Goal: Information Seeking & Learning: Learn about a topic

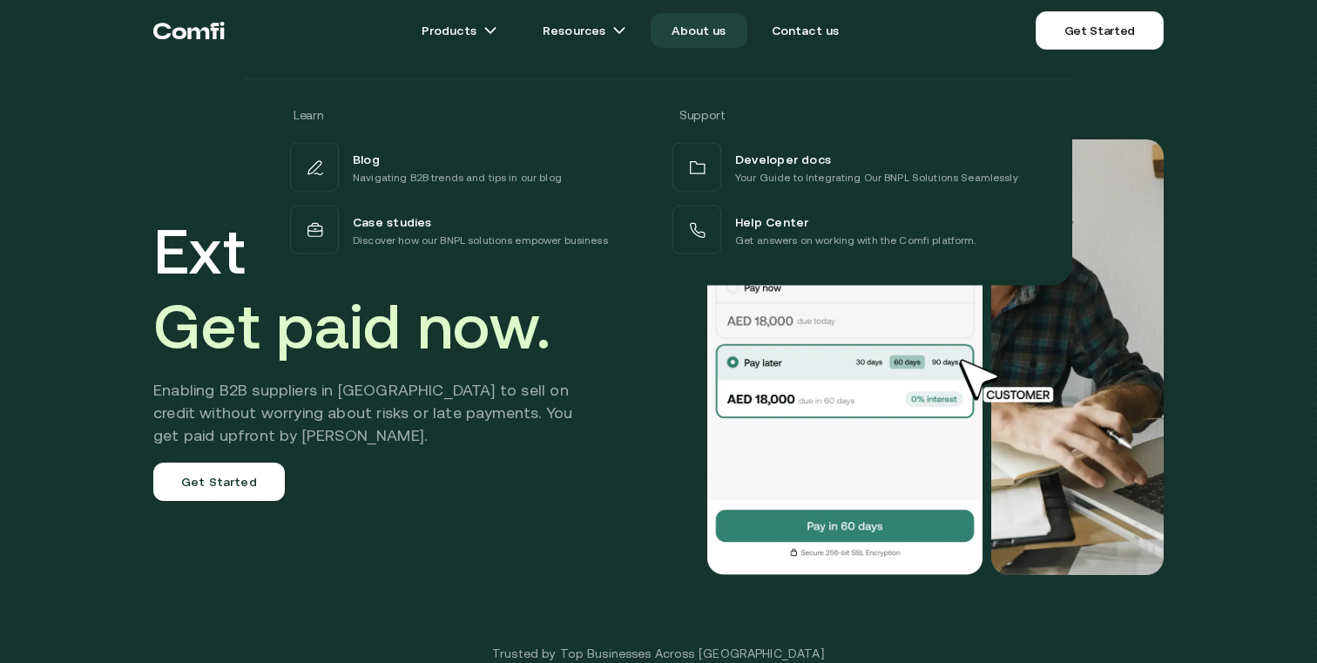
click at [682, 37] on link "About us" at bounding box center [699, 30] width 96 height 35
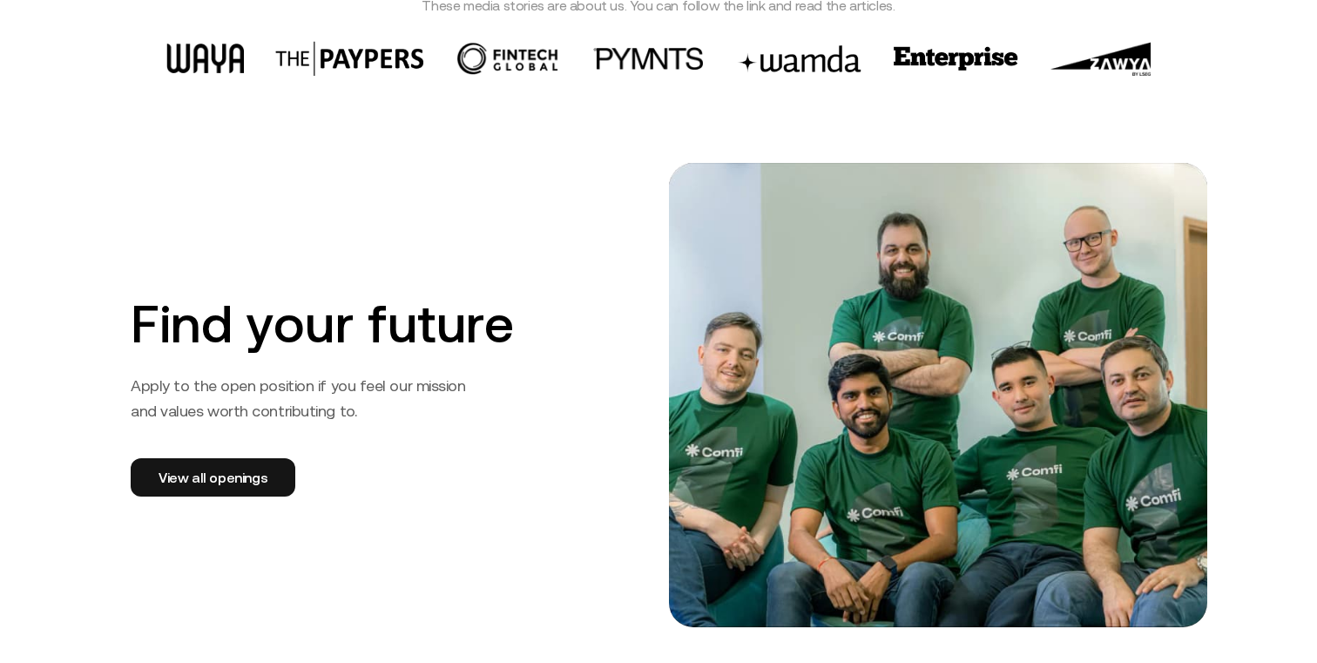
scroll to position [2619, 0]
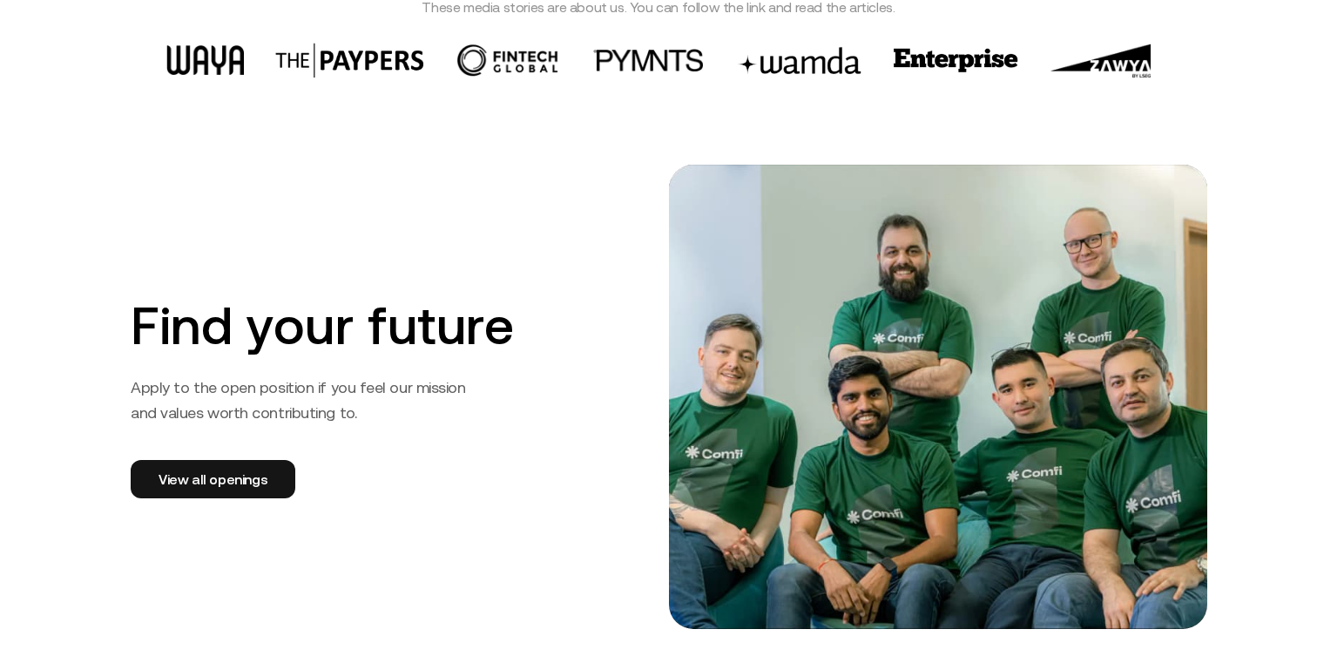
click at [250, 300] on h2 "Find your future" at bounding box center [389, 325] width 517 height 63
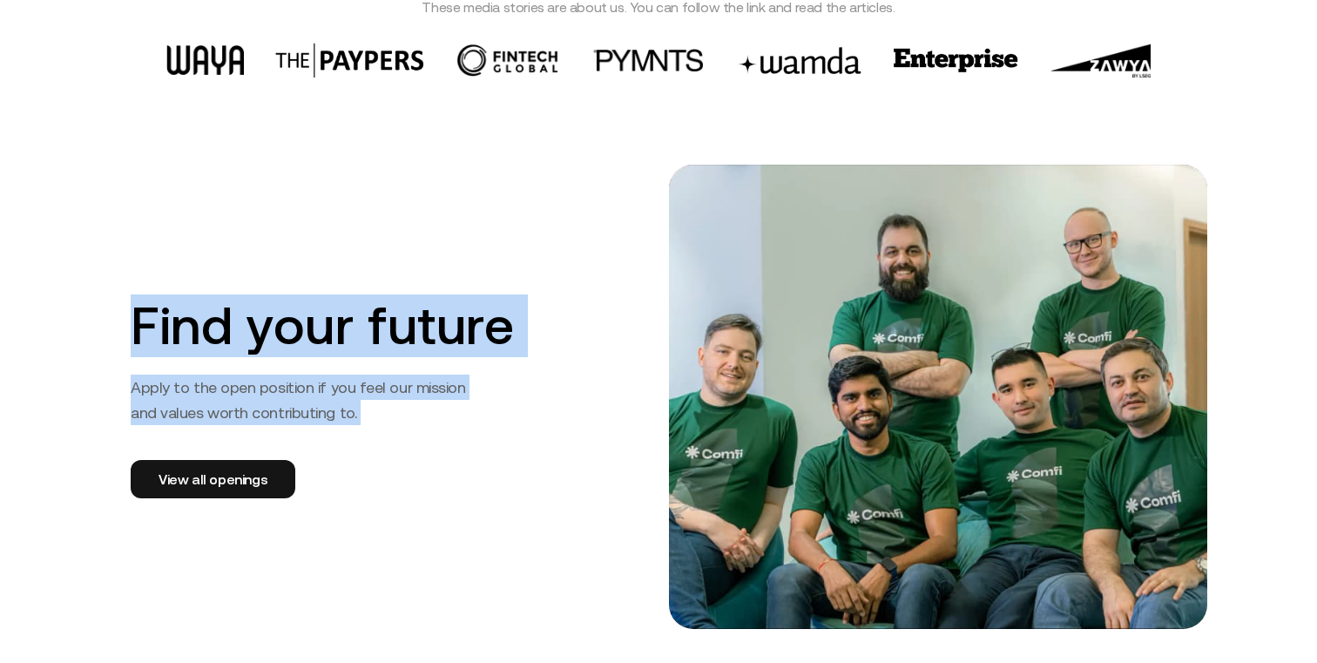
drag, startPoint x: 510, startPoint y: 321, endPoint x: 292, endPoint y: 386, distance: 227.9
click at [292, 386] on div "Find your future Apply to the open position if you feel our mission and values …" at bounding box center [389, 397] width 559 height 464
click at [292, 386] on p "Apply to the open position if you feel our mission and values worth contributin…" at bounding box center [303, 400] width 344 height 51
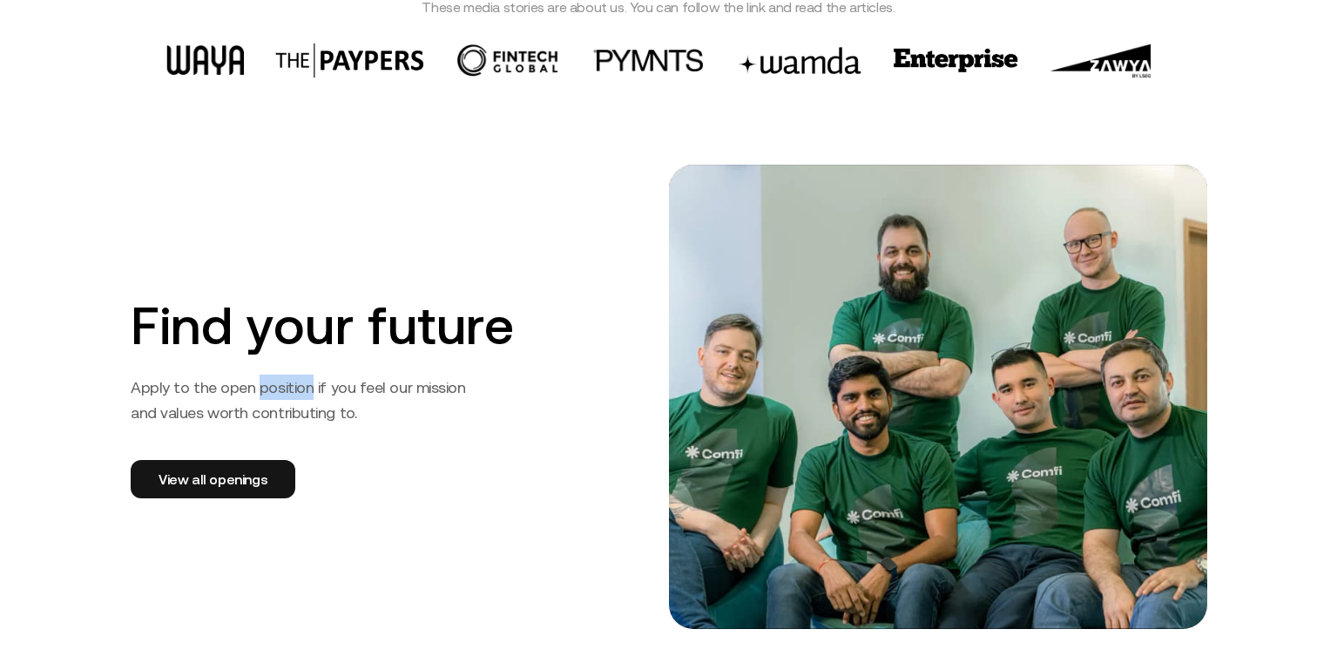
click at [292, 386] on p "Apply to the open position if you feel our mission and values worth contributin…" at bounding box center [303, 400] width 344 height 51
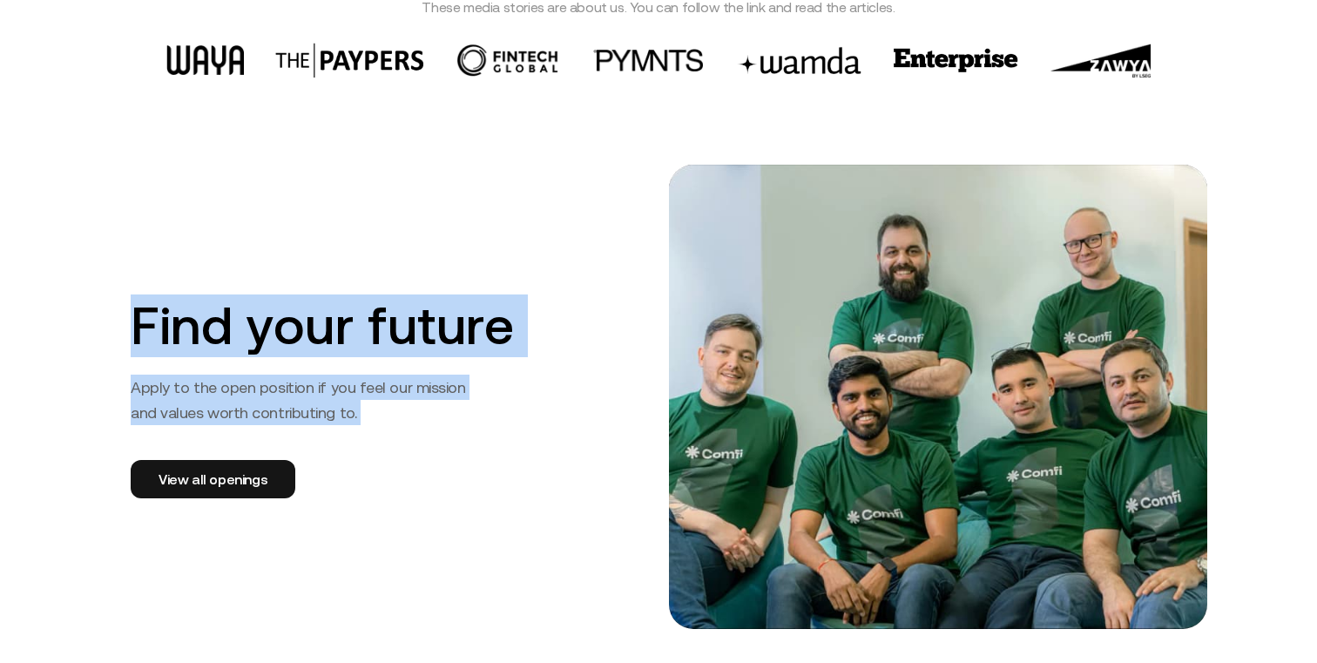
drag, startPoint x: 292, startPoint y: 386, endPoint x: 267, endPoint y: 315, distance: 74.9
click at [267, 315] on div "Find your future Apply to the open position if you feel our mission and values …" at bounding box center [389, 397] width 559 height 464
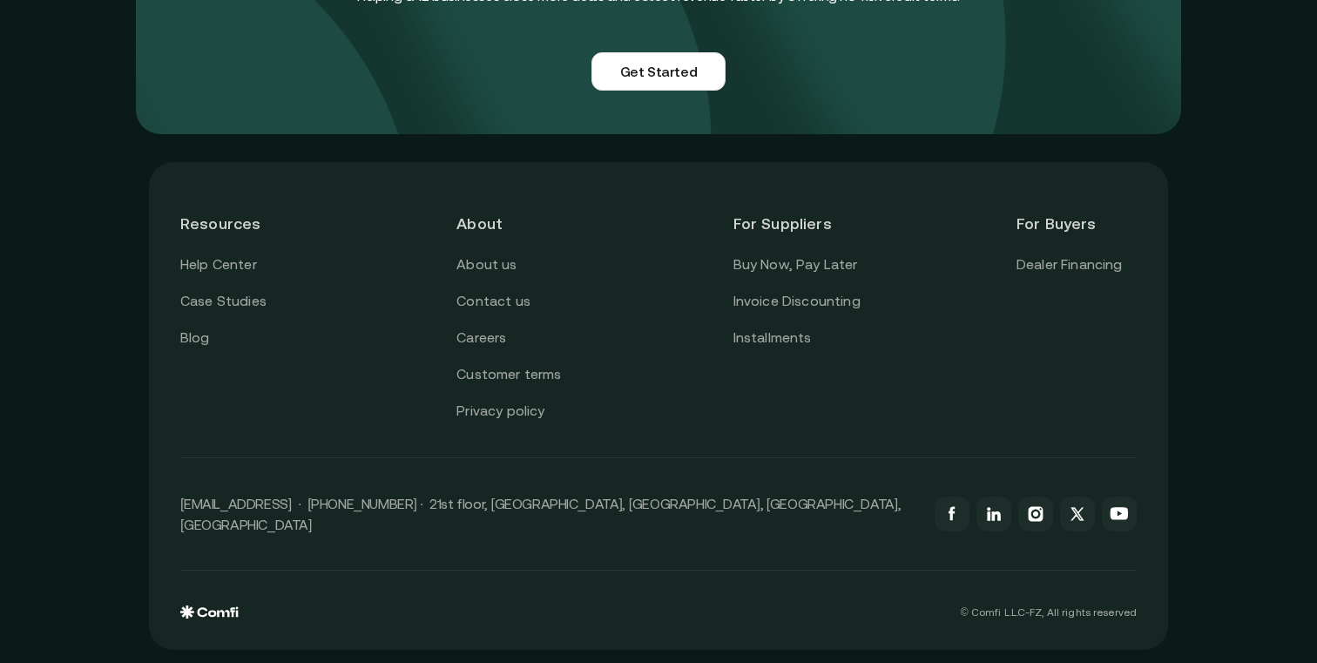
scroll to position [4367, 0]
click at [483, 341] on link "Careers" at bounding box center [481, 337] width 50 height 23
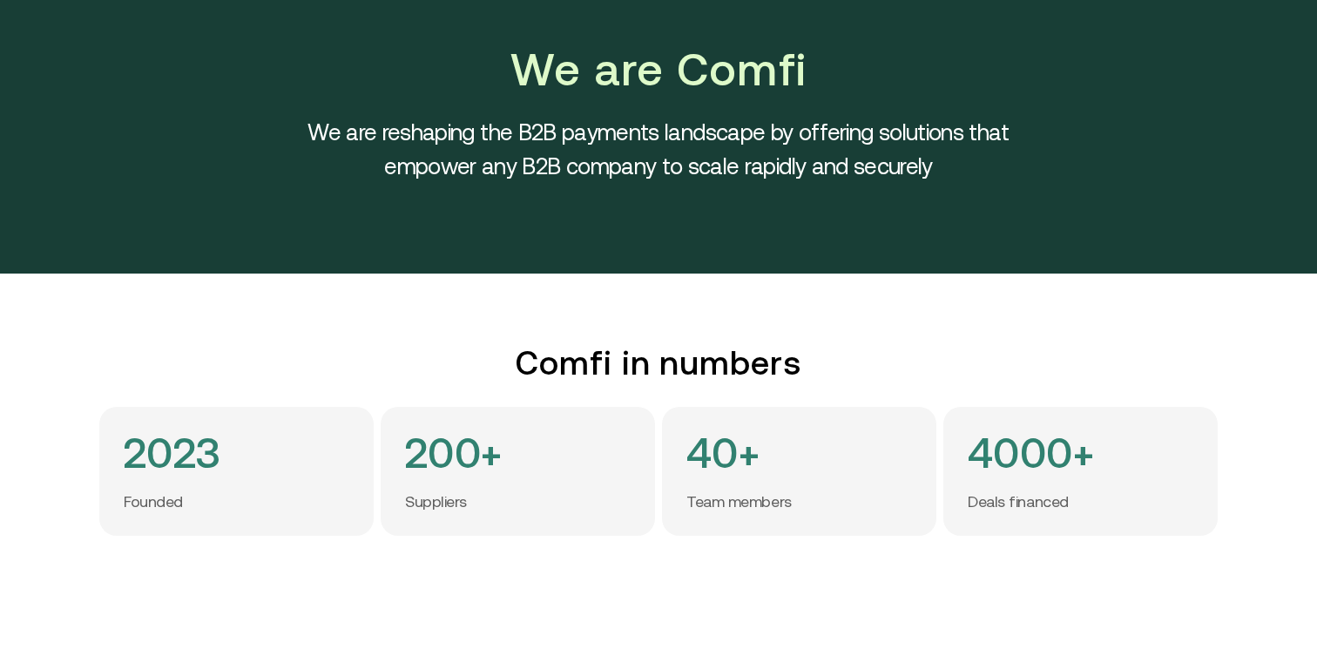
scroll to position [0, 0]
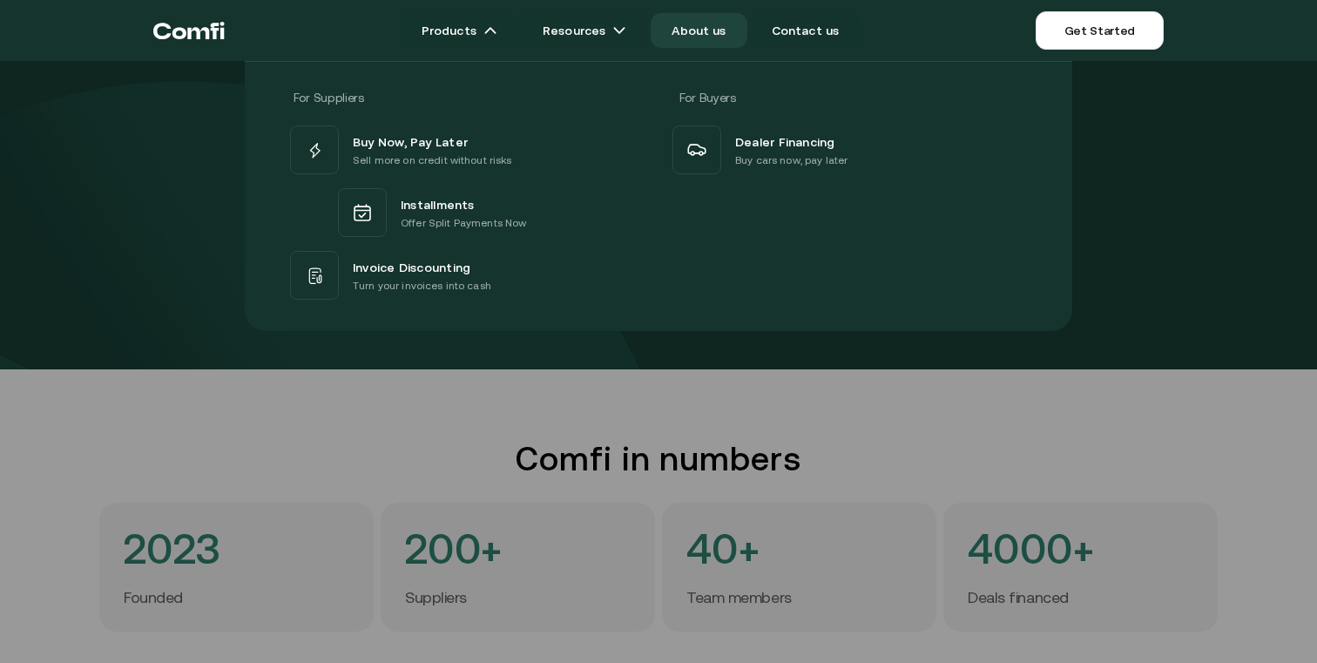
click at [774, 179] on div "Buy Now, Pay Later Sell more on credit without risks Installments Offer Split P…" at bounding box center [659, 212] width 744 height 181
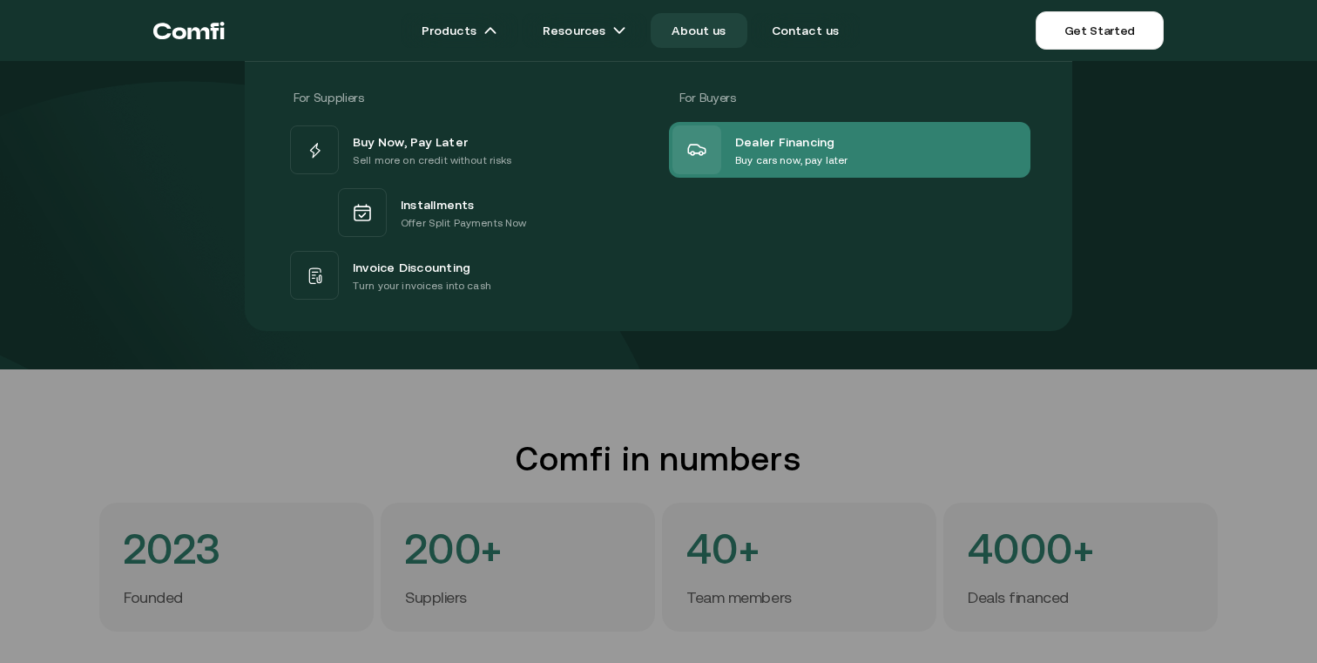
click at [796, 152] on p "Buy cars now, pay later" at bounding box center [791, 160] width 112 height 17
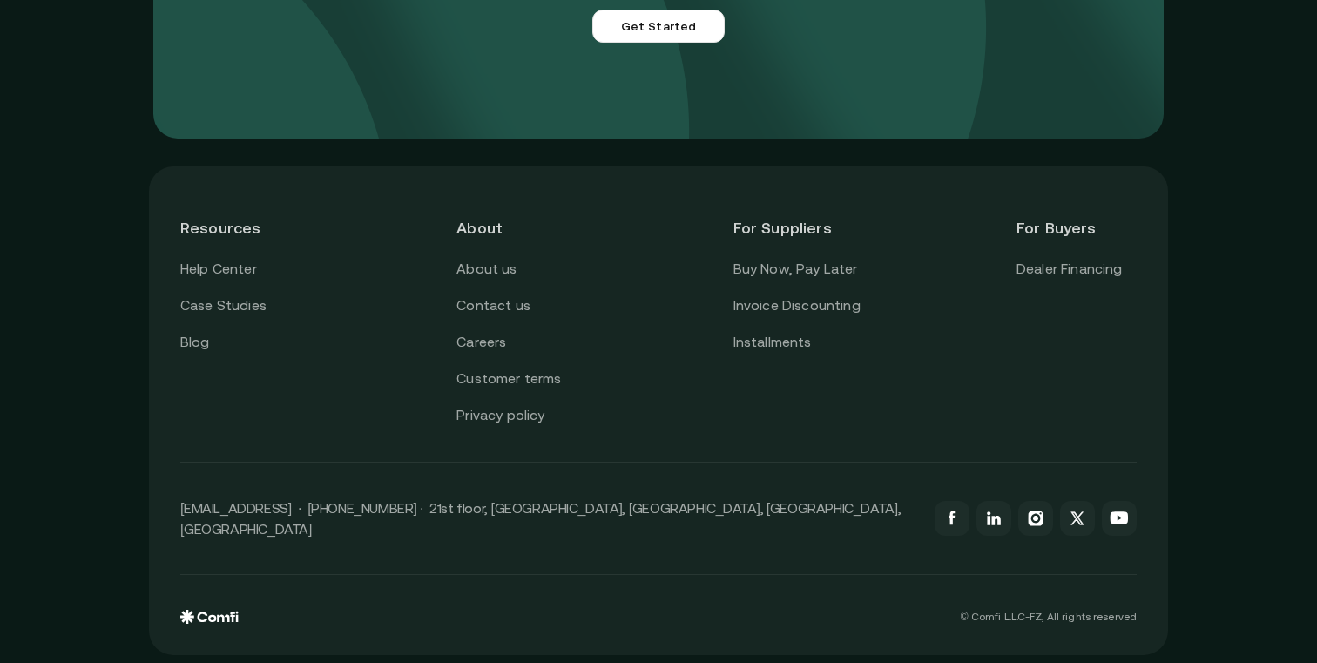
scroll to position [4330, 0]
